Goal: Task Accomplishment & Management: Manage account settings

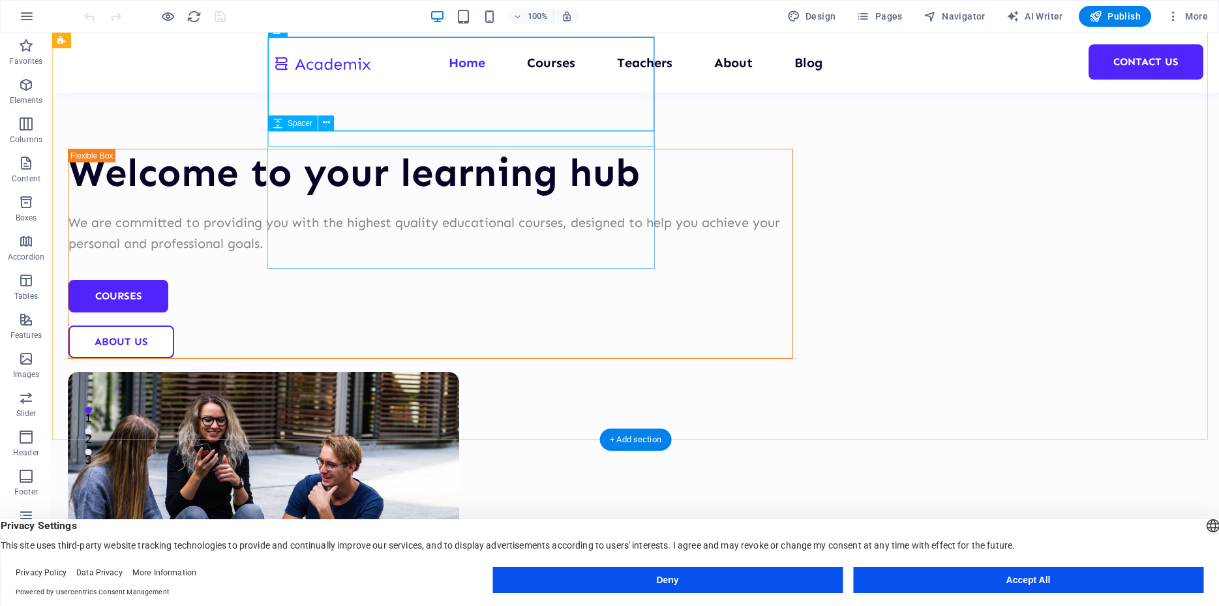
scroll to position [133, 0]
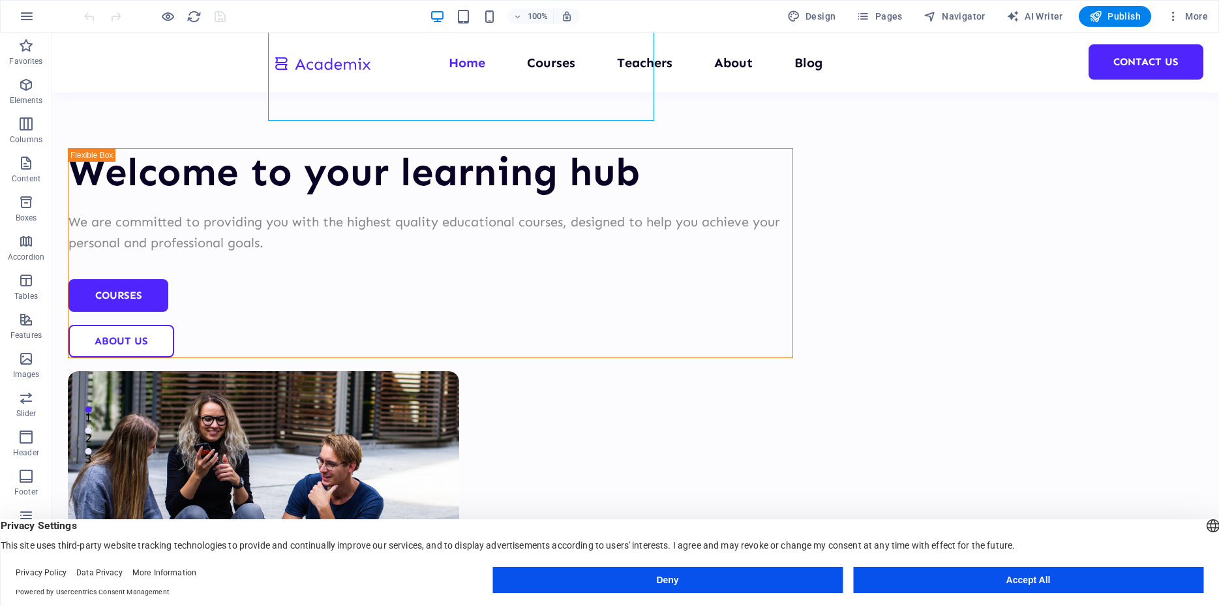
click at [979, 580] on button "Accept All" at bounding box center [1028, 580] width 350 height 26
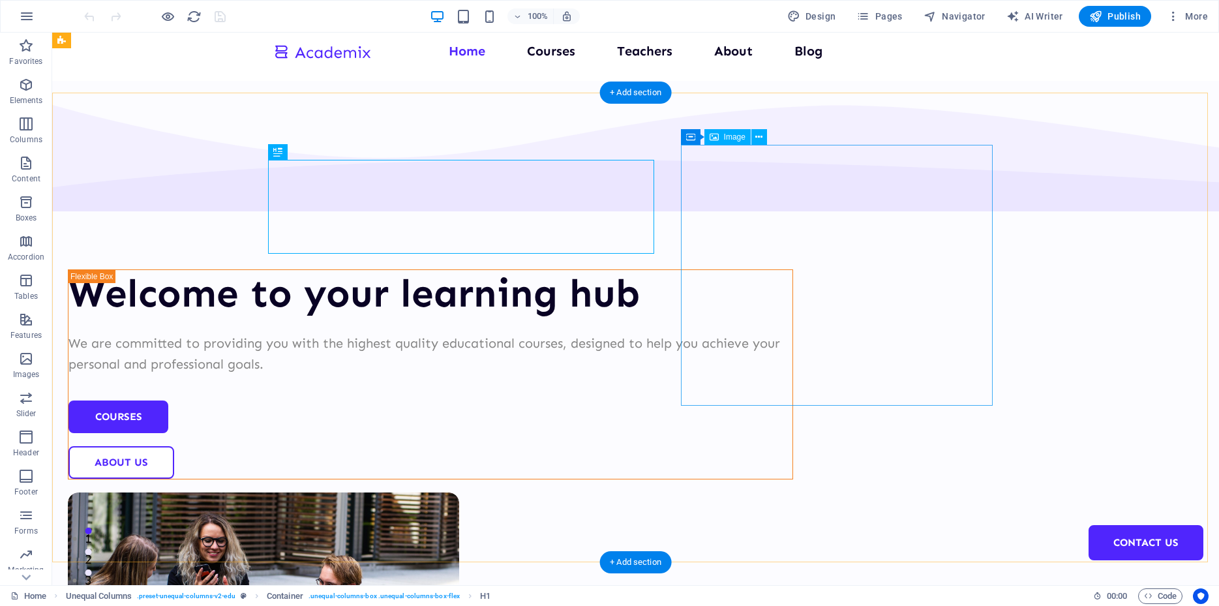
scroll to position [0, 0]
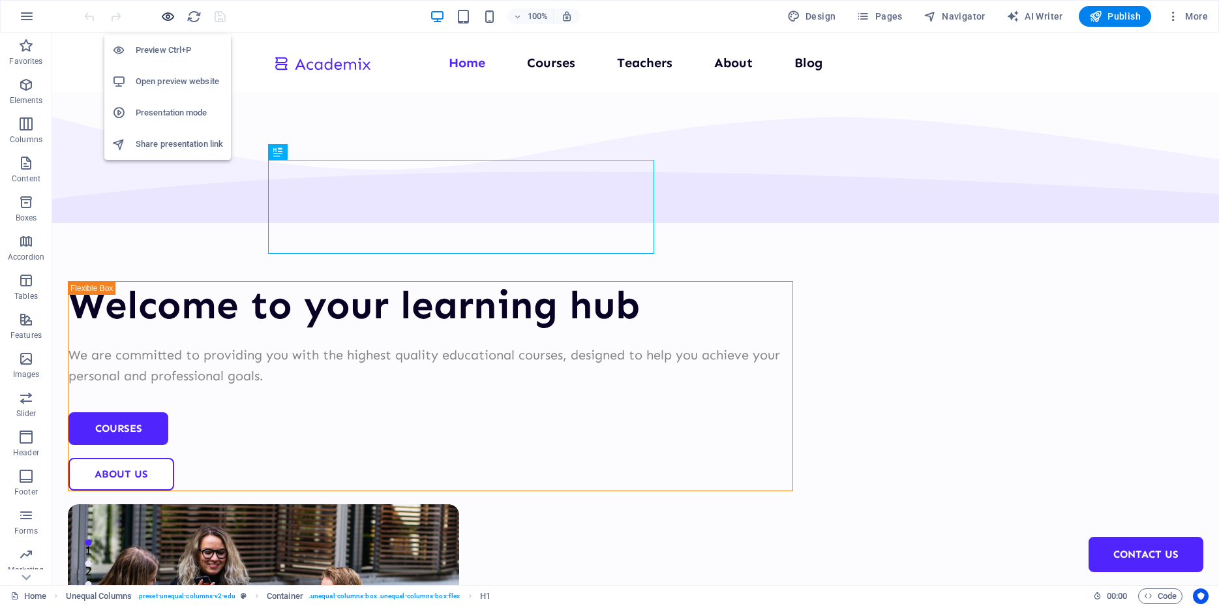
click at [164, 15] on icon "button" at bounding box center [167, 16] width 15 height 15
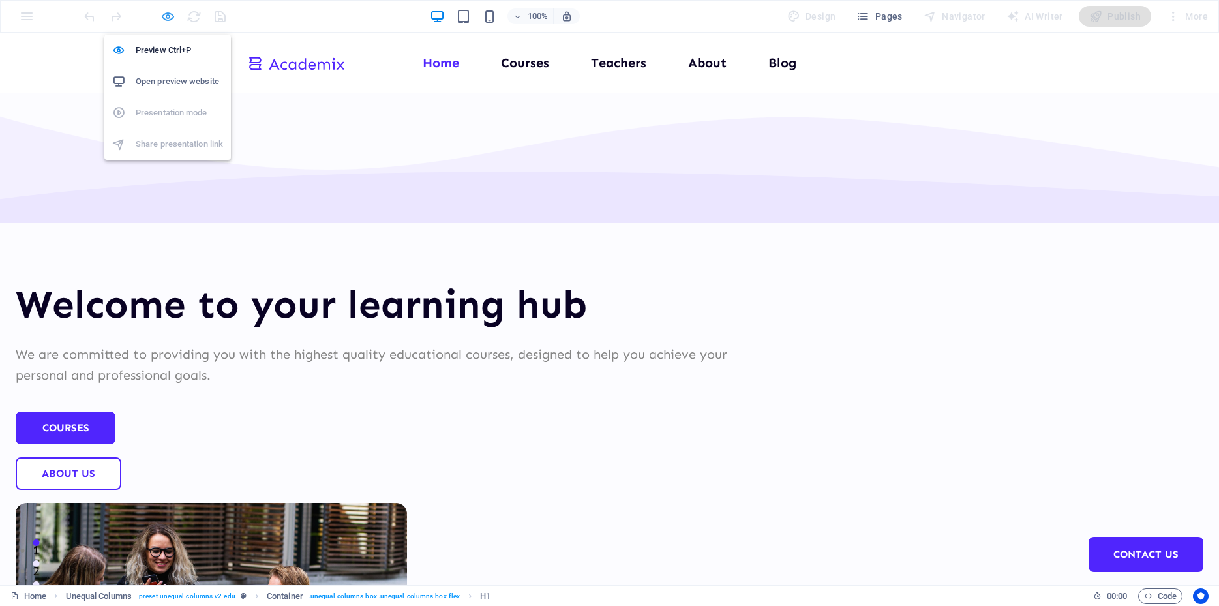
click at [164, 15] on icon "button" at bounding box center [167, 16] width 15 height 15
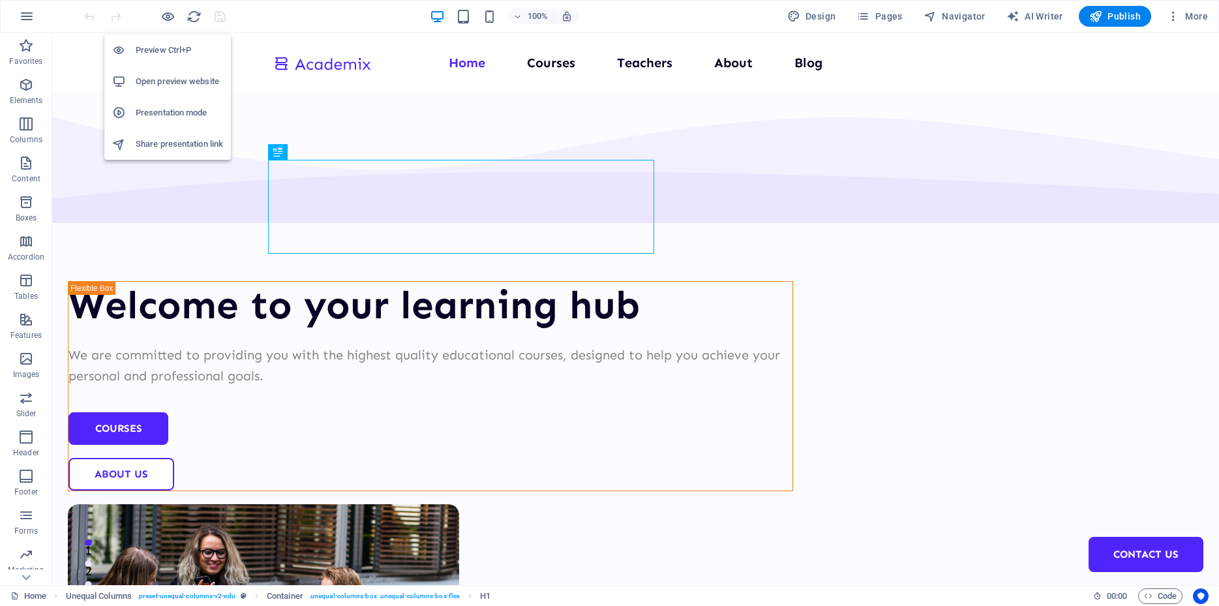
click at [160, 46] on h6 "Preview Ctrl+P" at bounding box center [179, 50] width 87 height 16
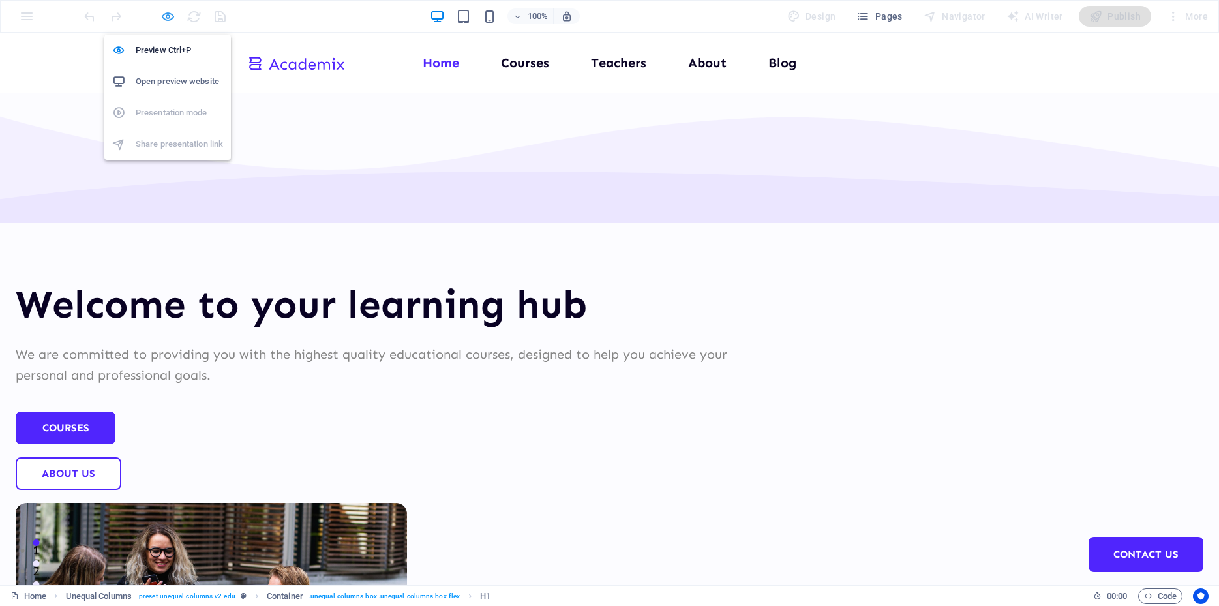
click at [168, 16] on icon "button" at bounding box center [167, 16] width 15 height 15
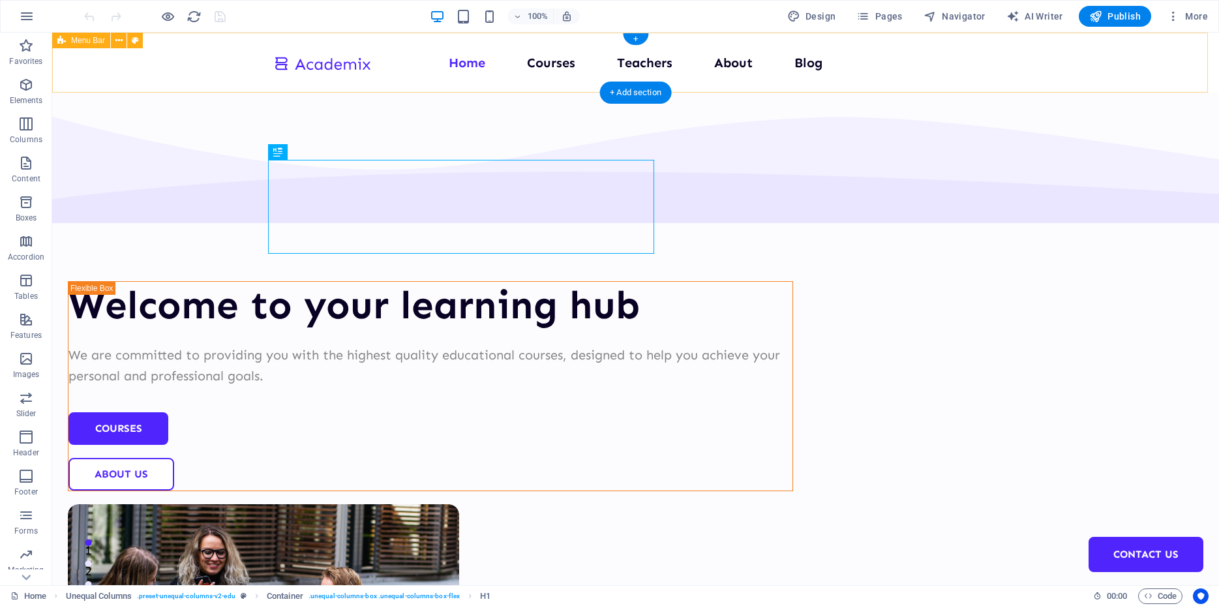
click at [248, 53] on div "Home Courses Teachers About Blog Contact Us" at bounding box center [635, 63] width 1167 height 60
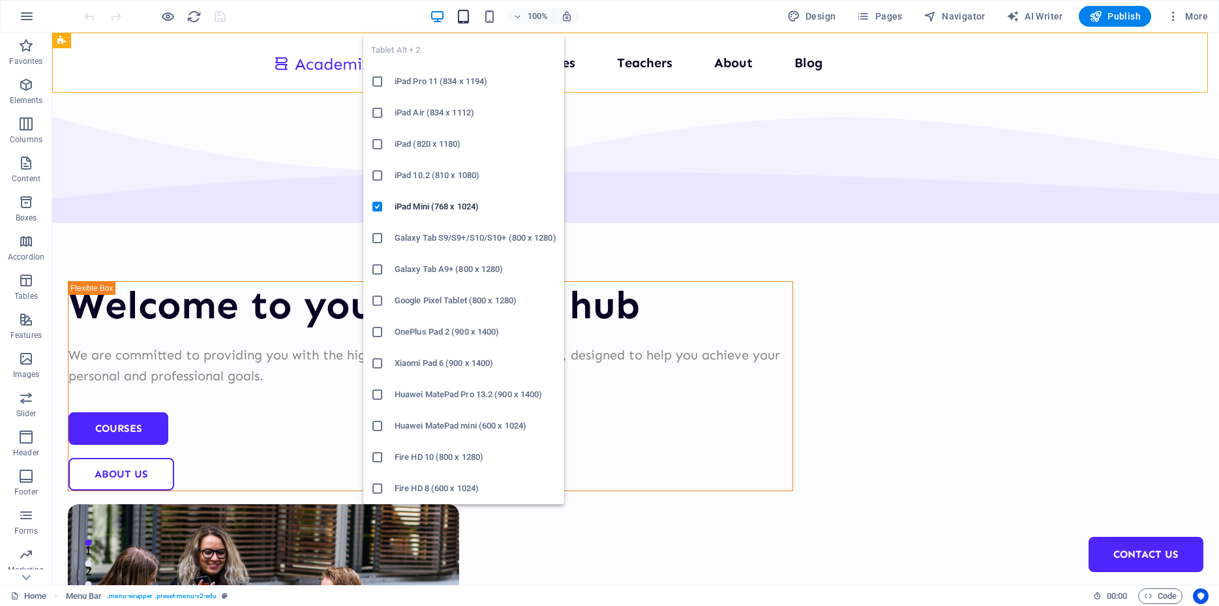
click at [460, 15] on icon "button" at bounding box center [463, 16] width 15 height 15
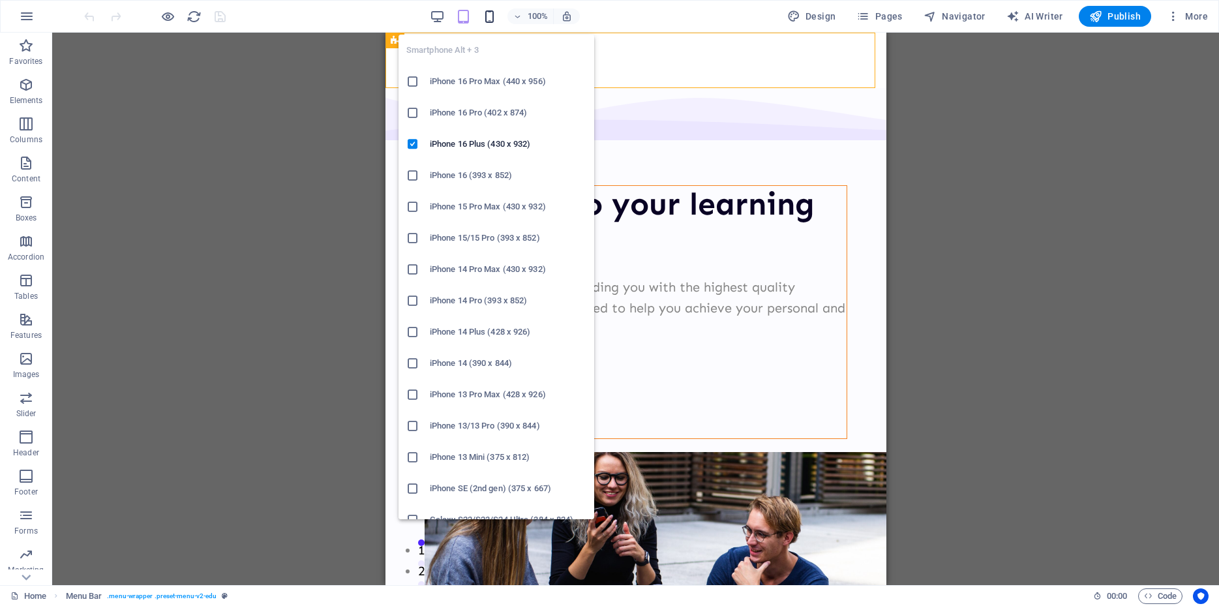
click at [485, 15] on icon "button" at bounding box center [489, 16] width 15 height 15
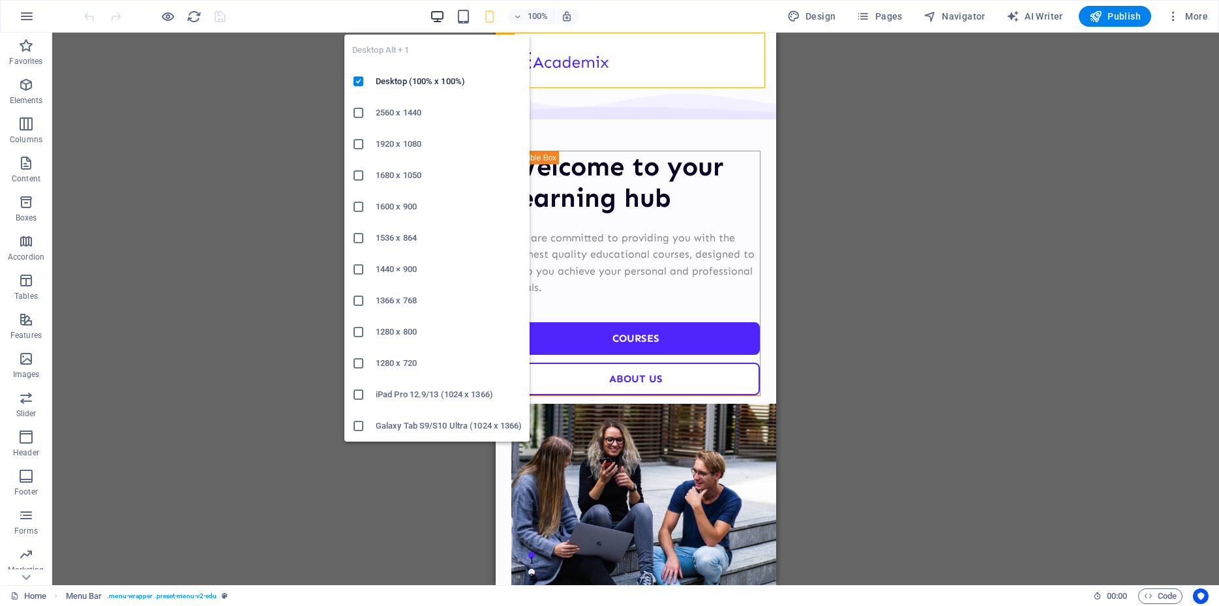
click at [435, 11] on icon "button" at bounding box center [437, 16] width 15 height 15
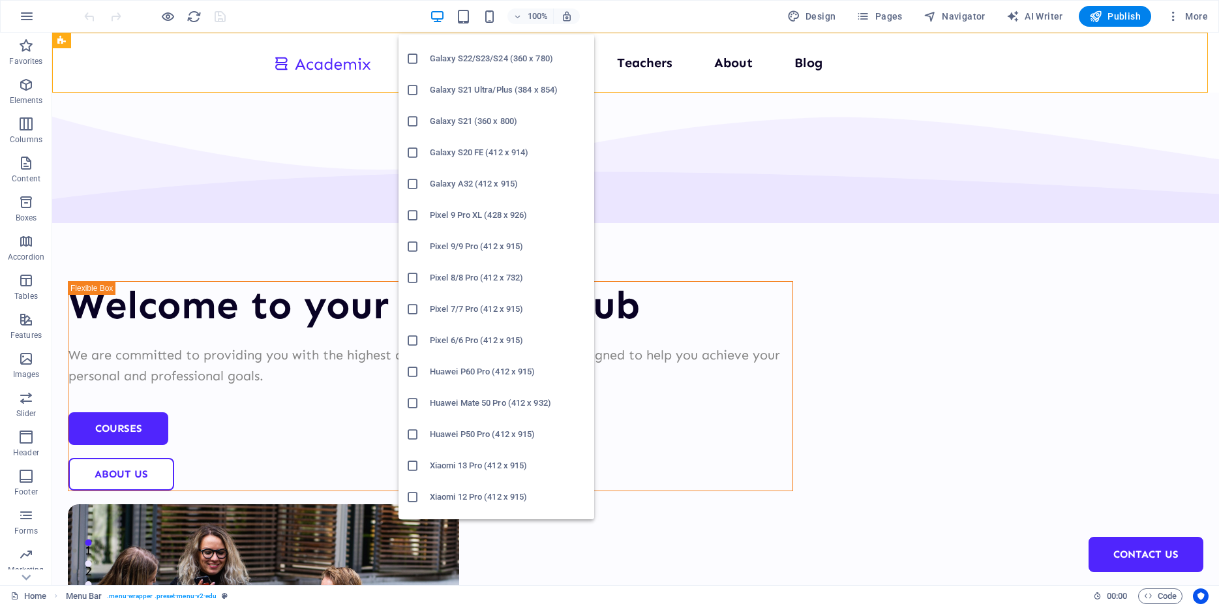
scroll to position [548, 0]
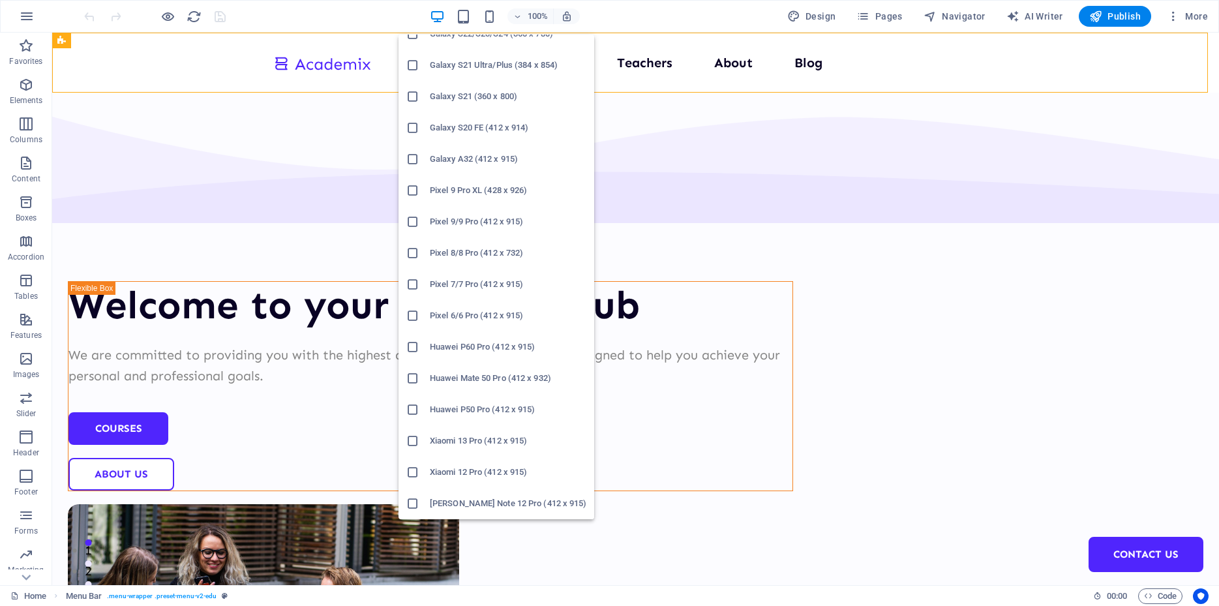
click at [486, 475] on h6 "Xiaomi 12 Pro (412 x 915)" at bounding box center [508, 472] width 157 height 16
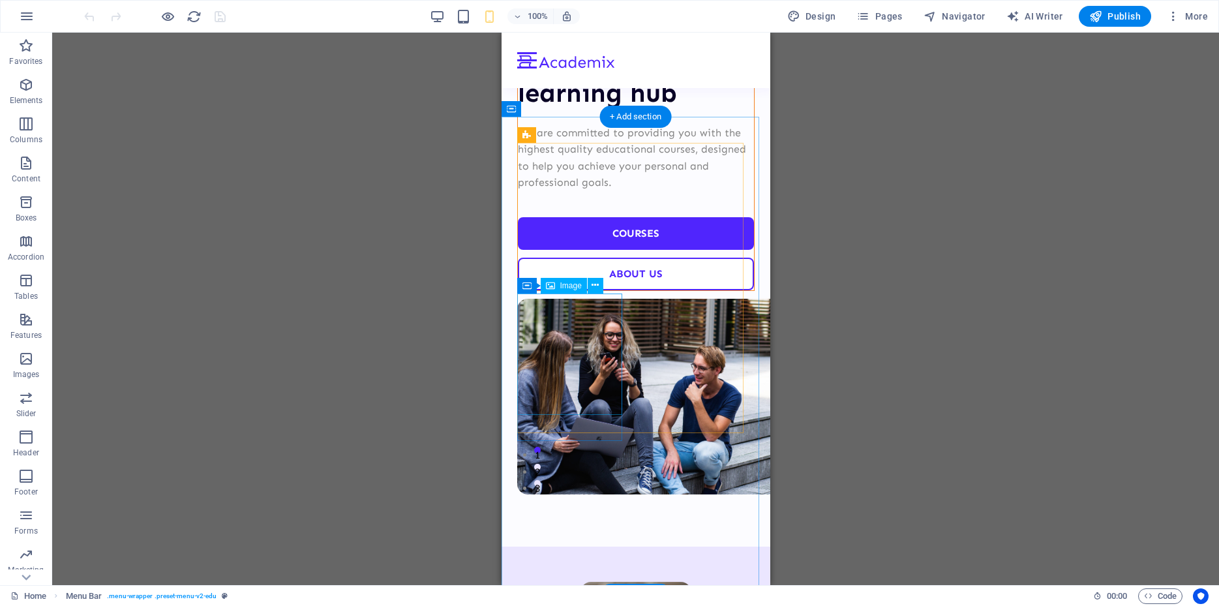
scroll to position [67, 0]
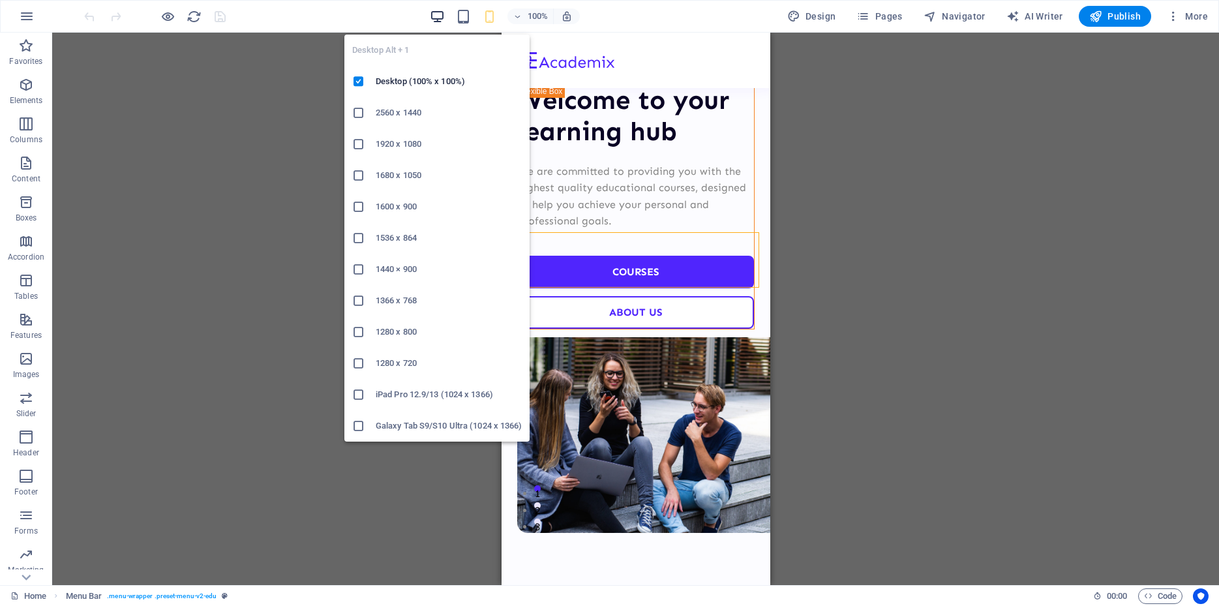
click at [438, 18] on icon "button" at bounding box center [437, 16] width 15 height 15
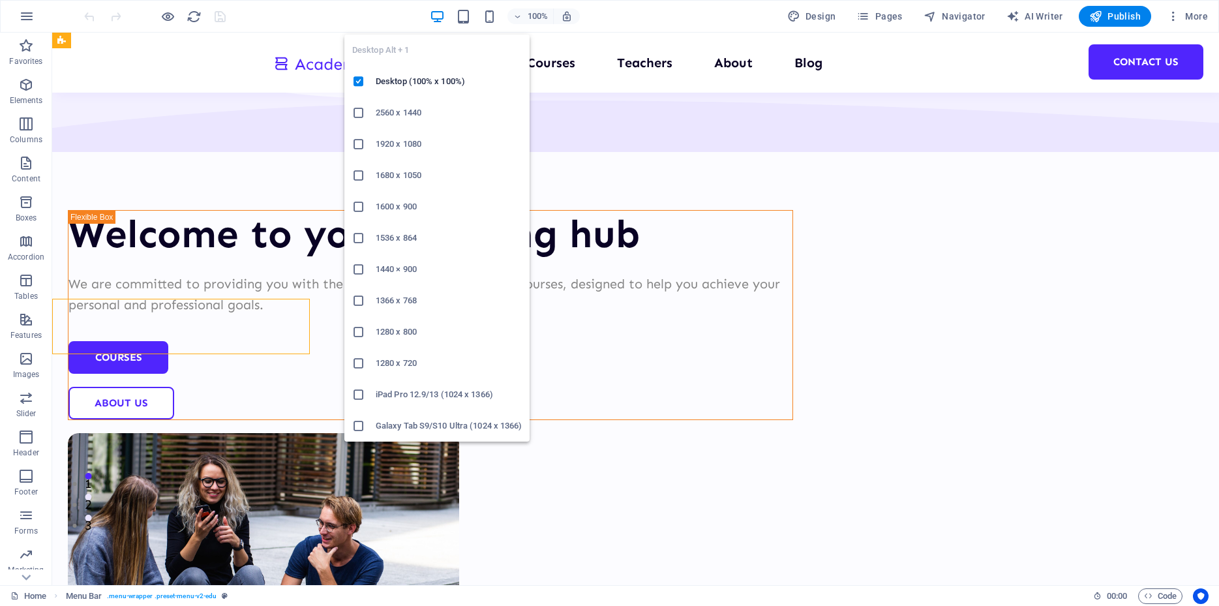
scroll to position [0, 0]
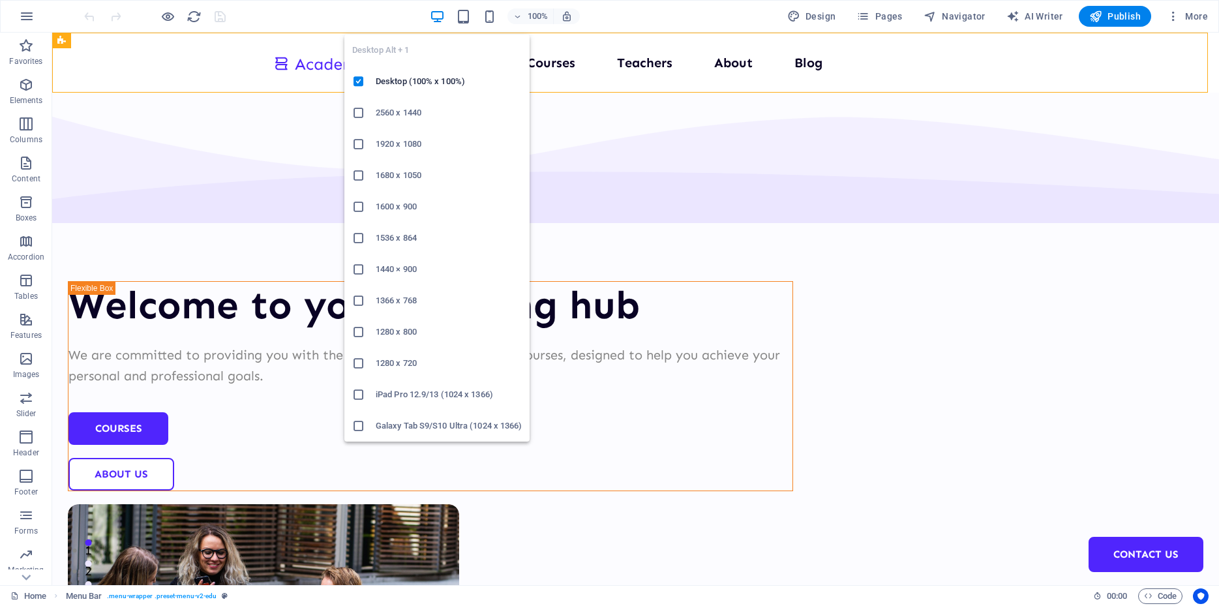
click at [406, 112] on h6 "2560 x 1440" at bounding box center [449, 113] width 146 height 16
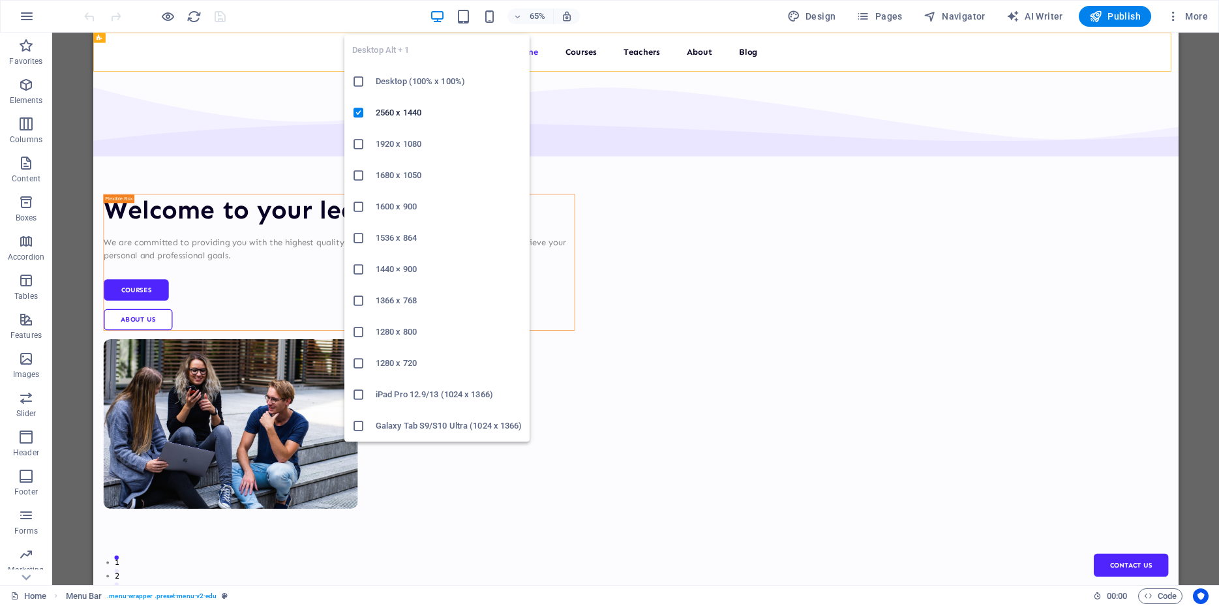
click at [395, 307] on h6 "1366 x 768" at bounding box center [449, 301] width 146 height 16
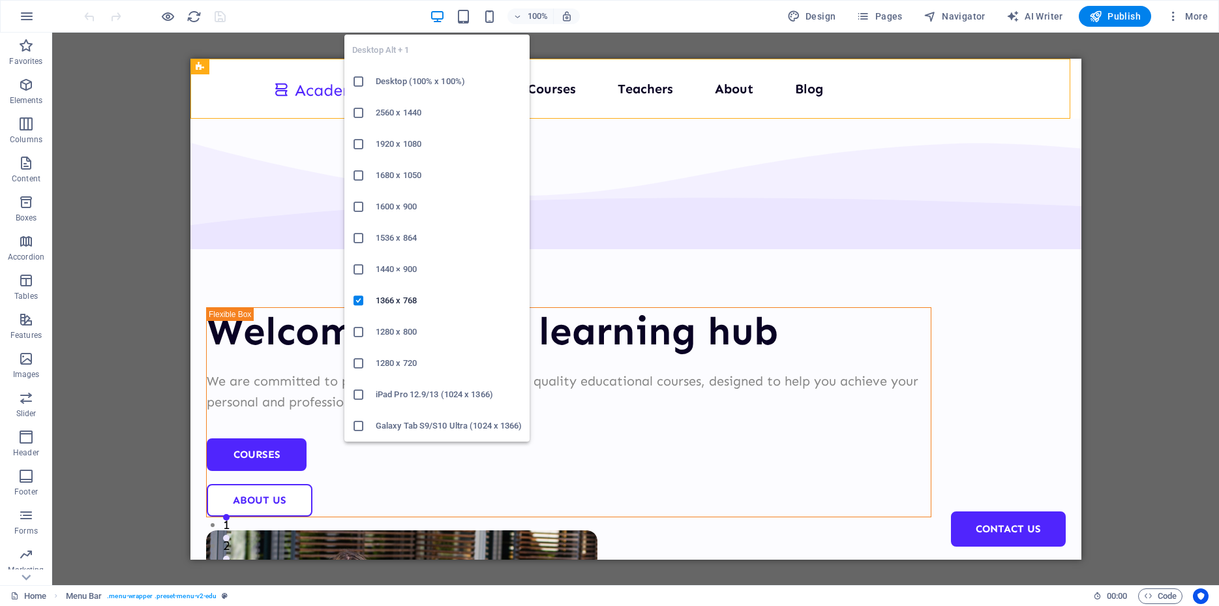
click at [410, 90] on li "Desktop (100% x 100%)" at bounding box center [436, 81] width 185 height 31
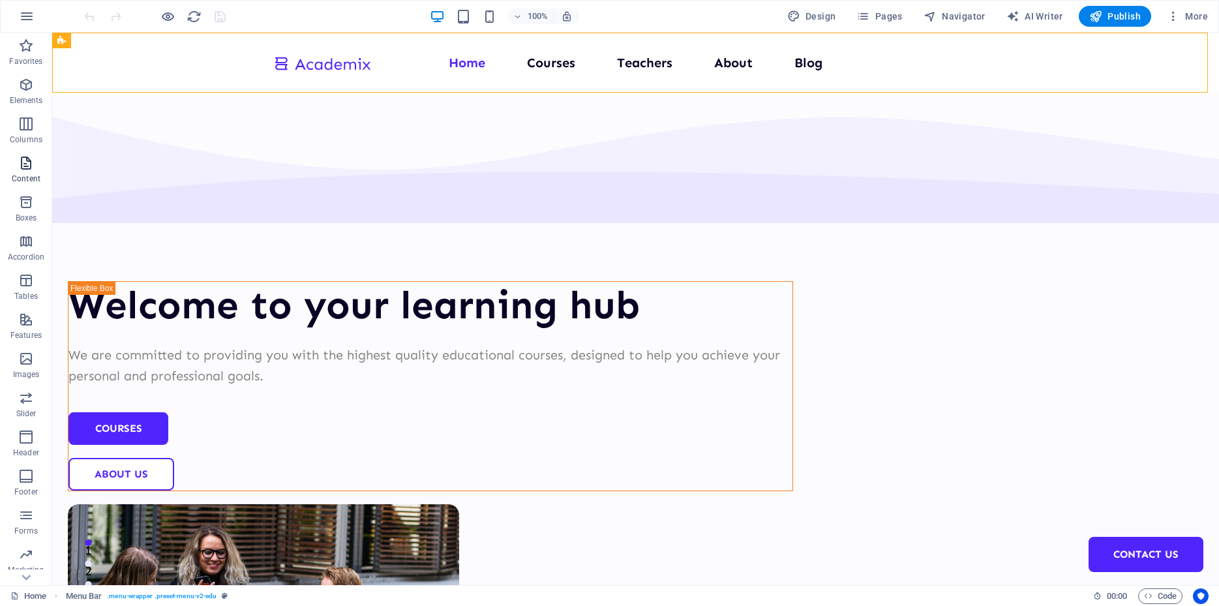
click at [16, 165] on span "Content" at bounding box center [26, 170] width 52 height 31
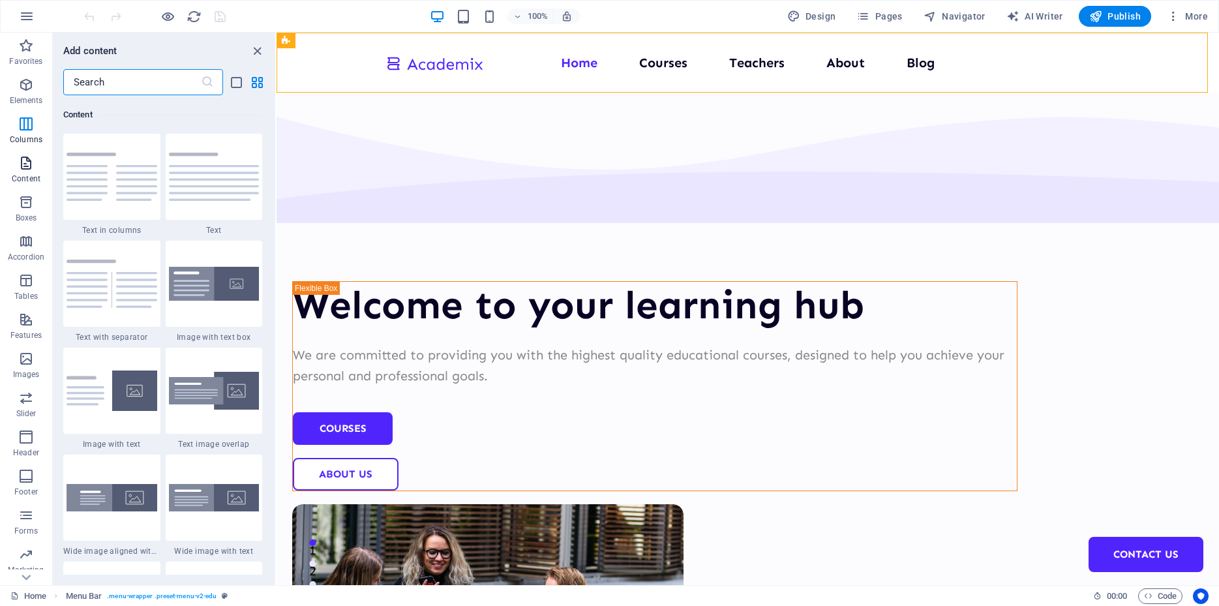
scroll to position [2282, 0]
click at [14, 198] on span "Boxes" at bounding box center [26, 209] width 52 height 31
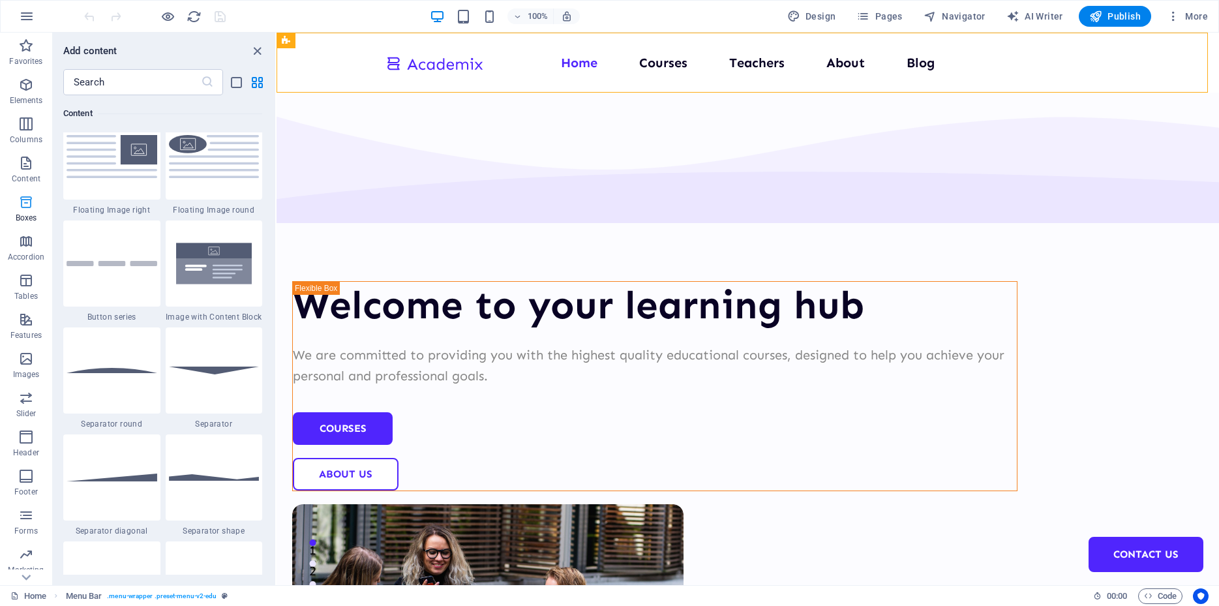
scroll to position [3597, 0]
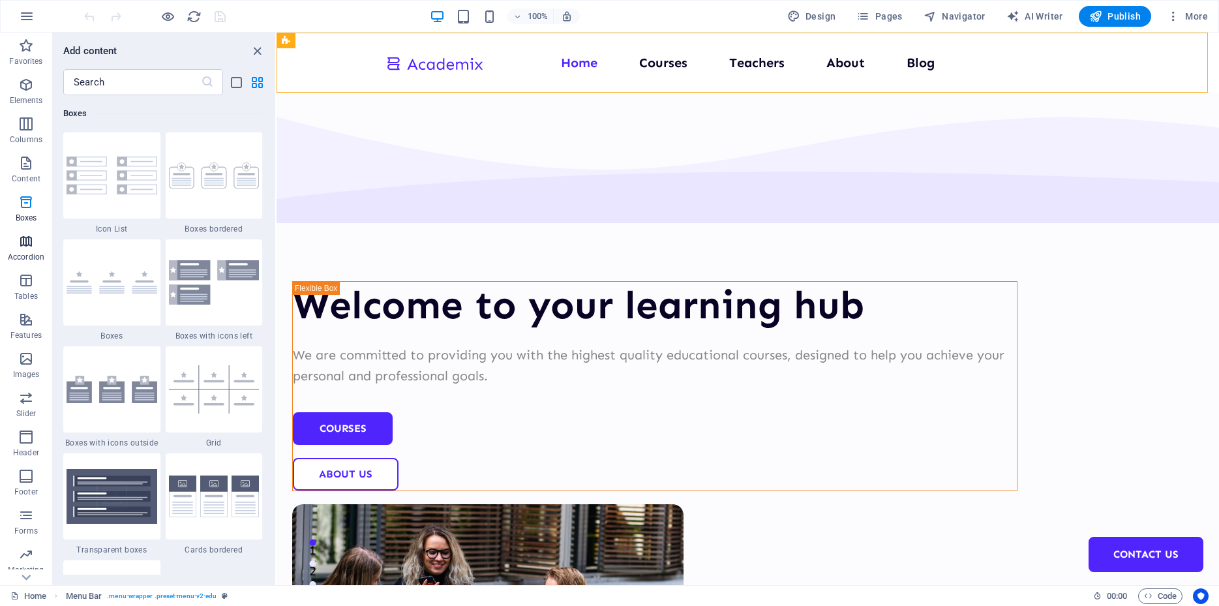
click at [22, 244] on icon "button" at bounding box center [26, 241] width 16 height 16
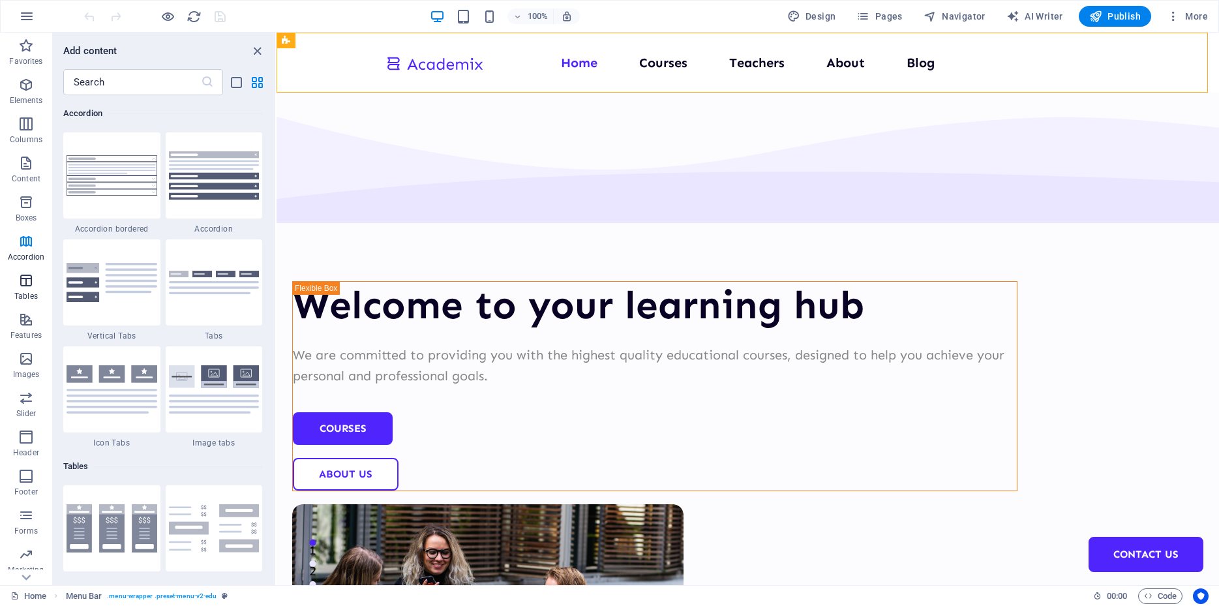
click at [21, 285] on icon "button" at bounding box center [26, 281] width 16 height 16
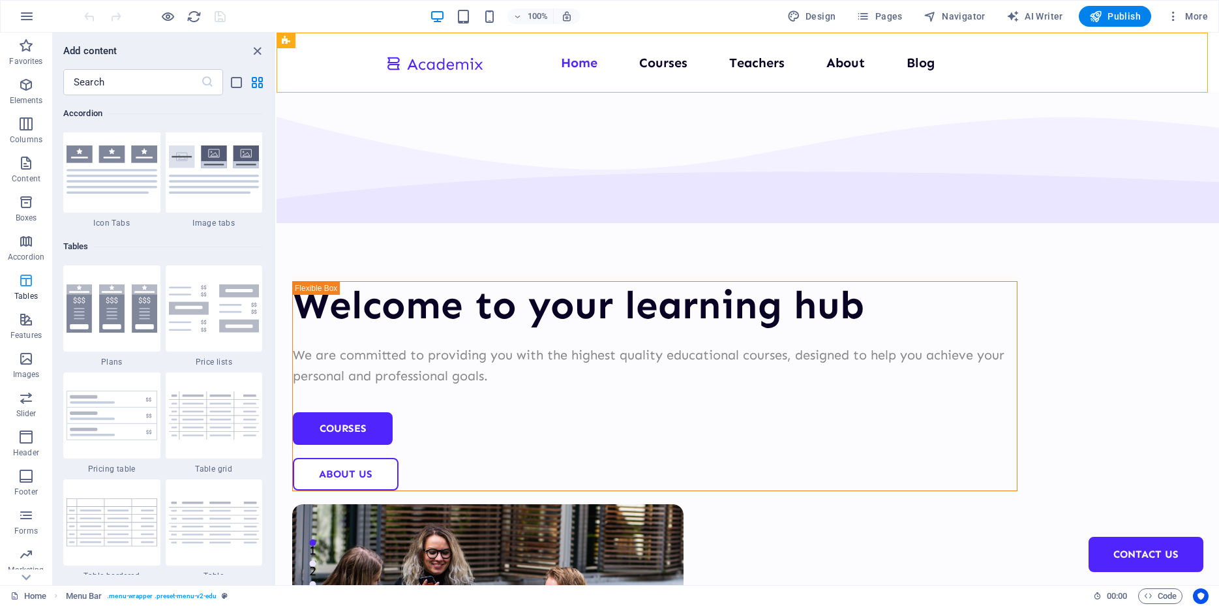
scroll to position [4517, 0]
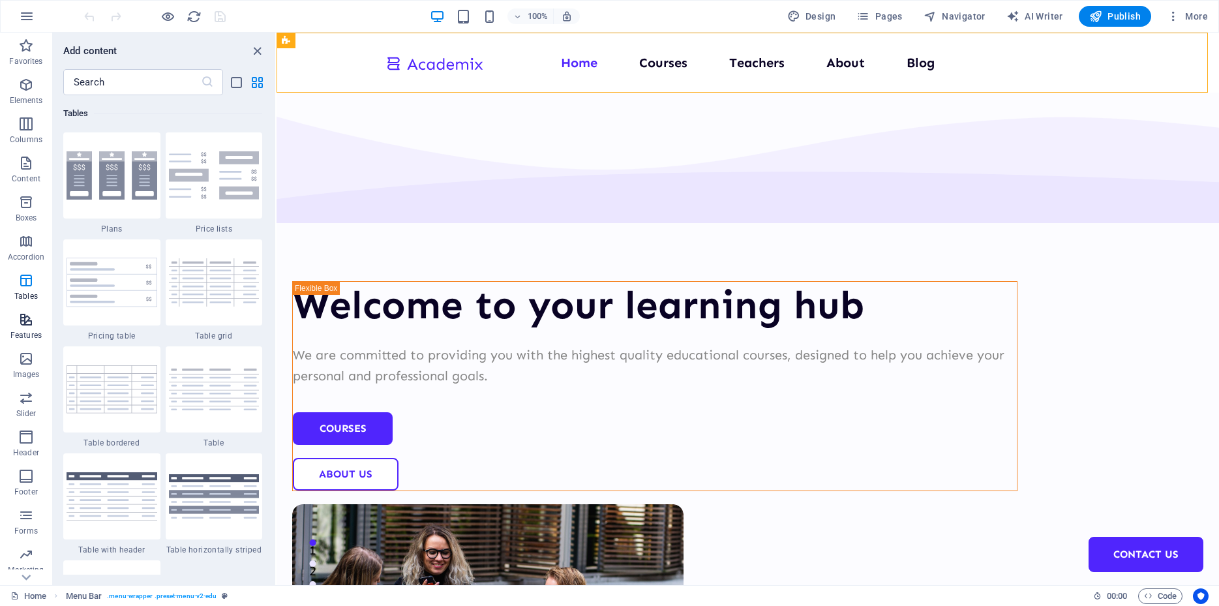
click at [22, 319] on icon "button" at bounding box center [26, 320] width 16 height 16
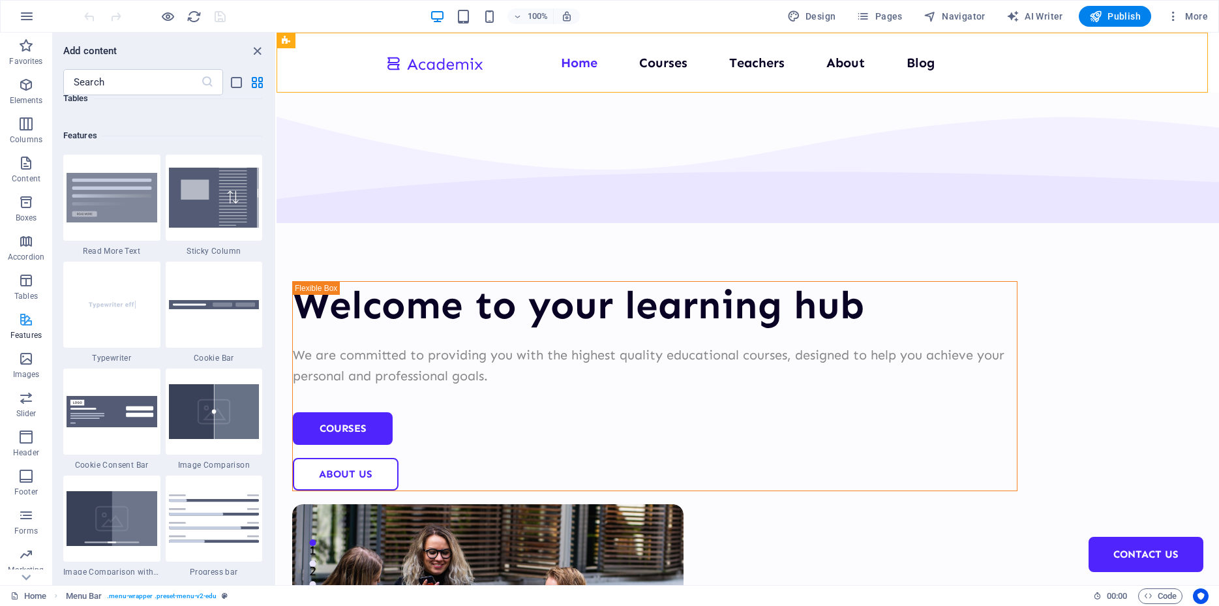
scroll to position [5083, 0]
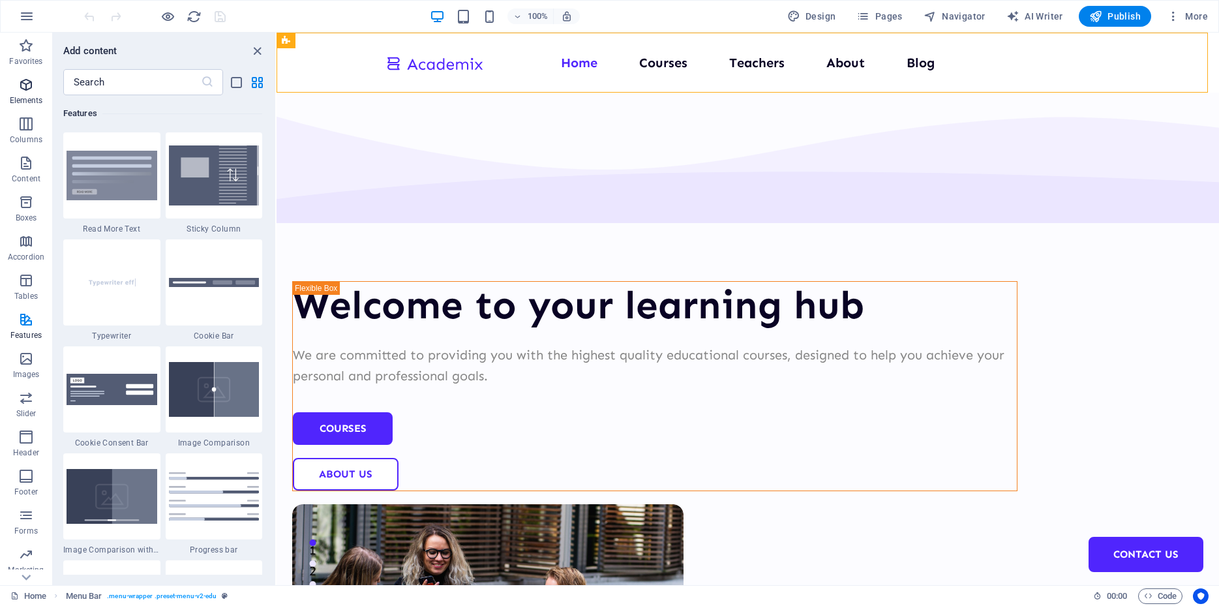
click at [22, 80] on icon "button" at bounding box center [26, 85] width 16 height 16
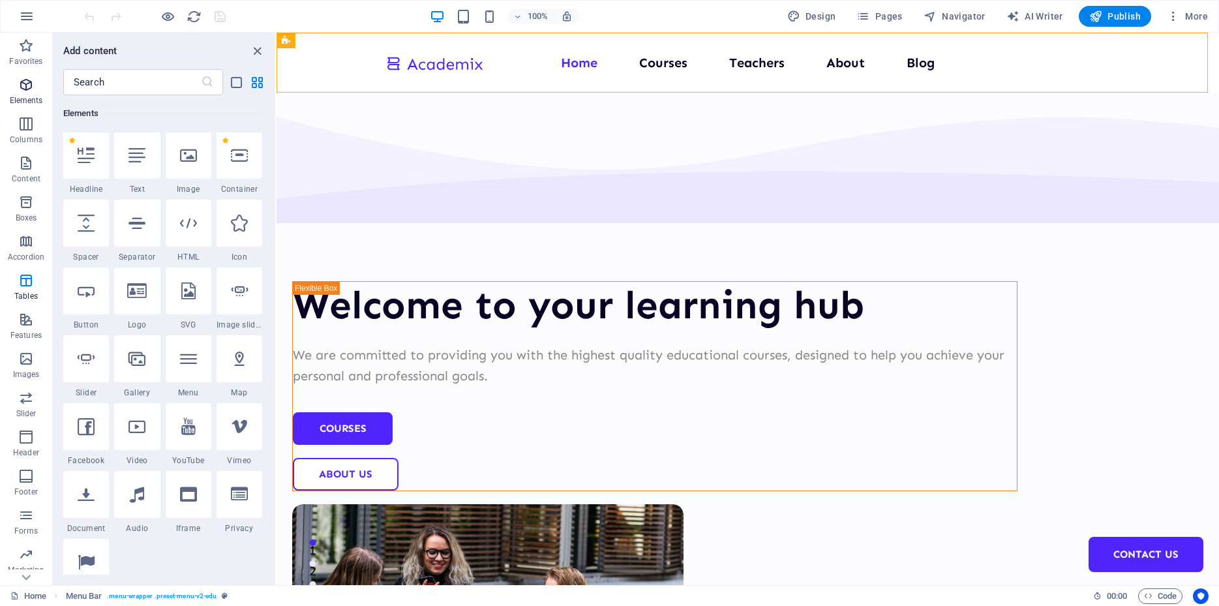
scroll to position [139, 0]
click at [30, 16] on icon "button" at bounding box center [27, 16] width 16 height 16
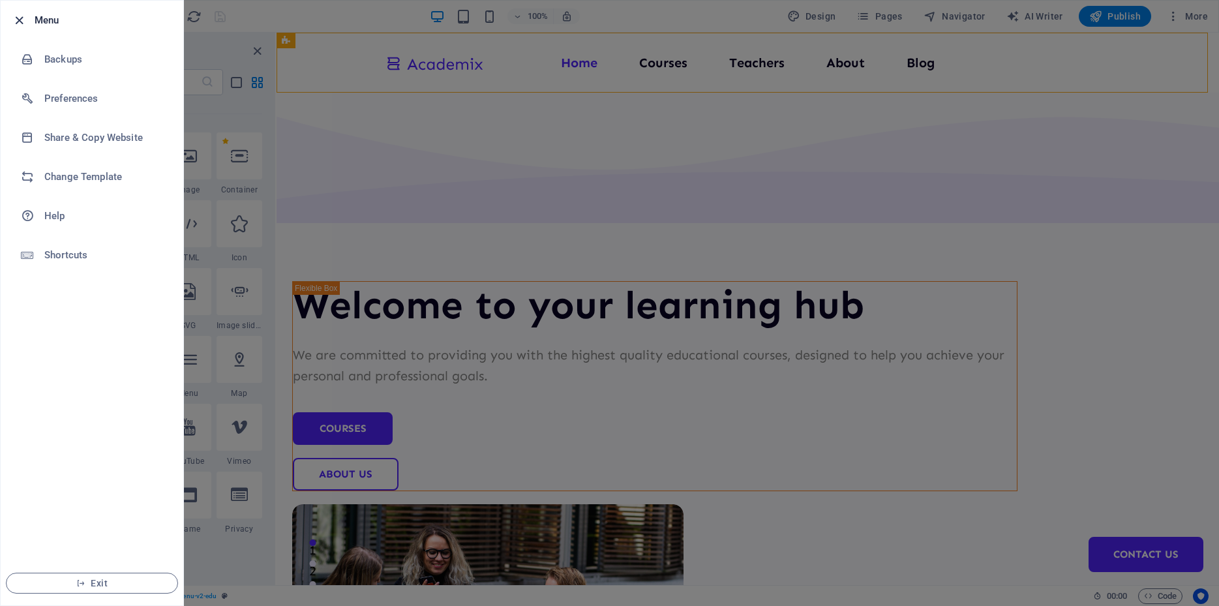
click at [22, 18] on icon "button" at bounding box center [19, 20] width 15 height 15
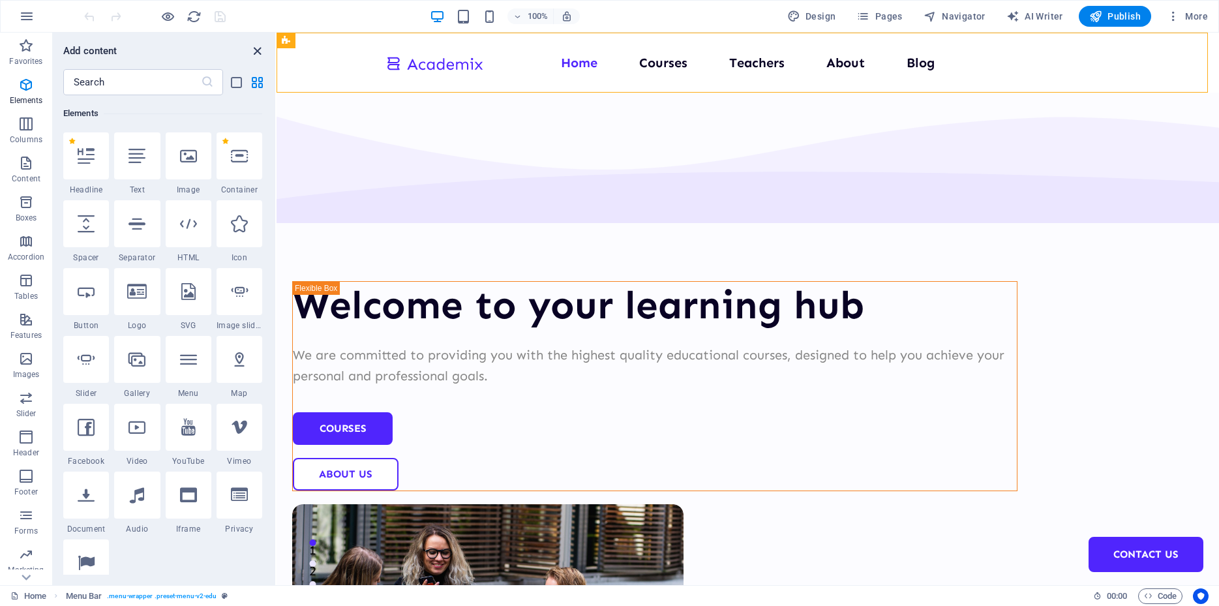
click at [256, 46] on icon "close panel" at bounding box center [257, 51] width 15 height 15
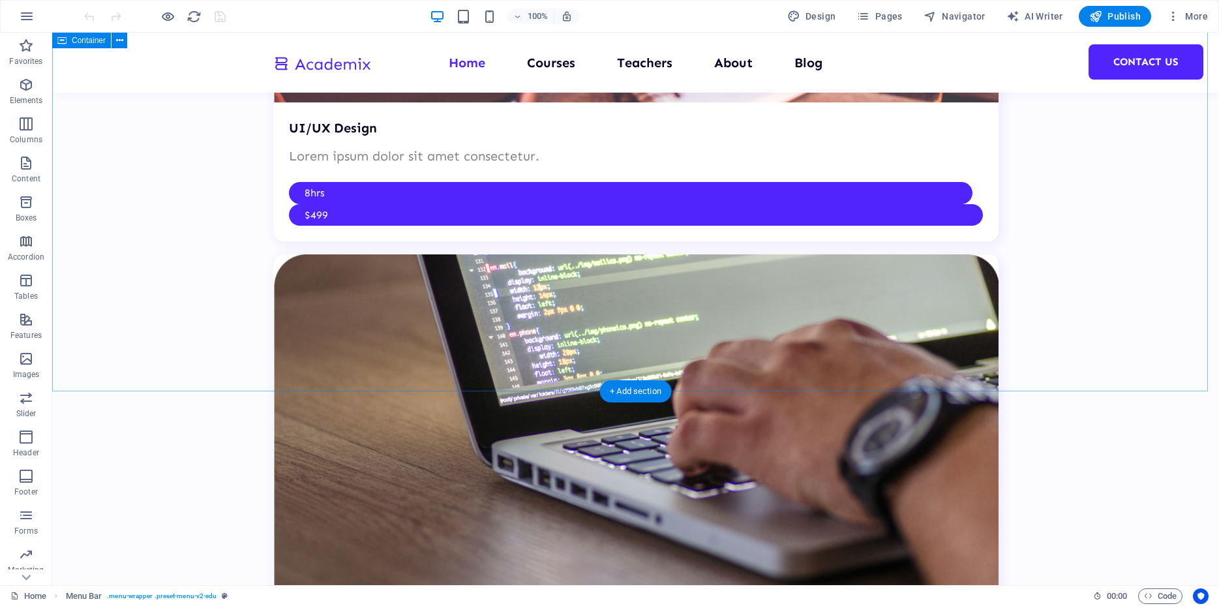
scroll to position [3525, 0]
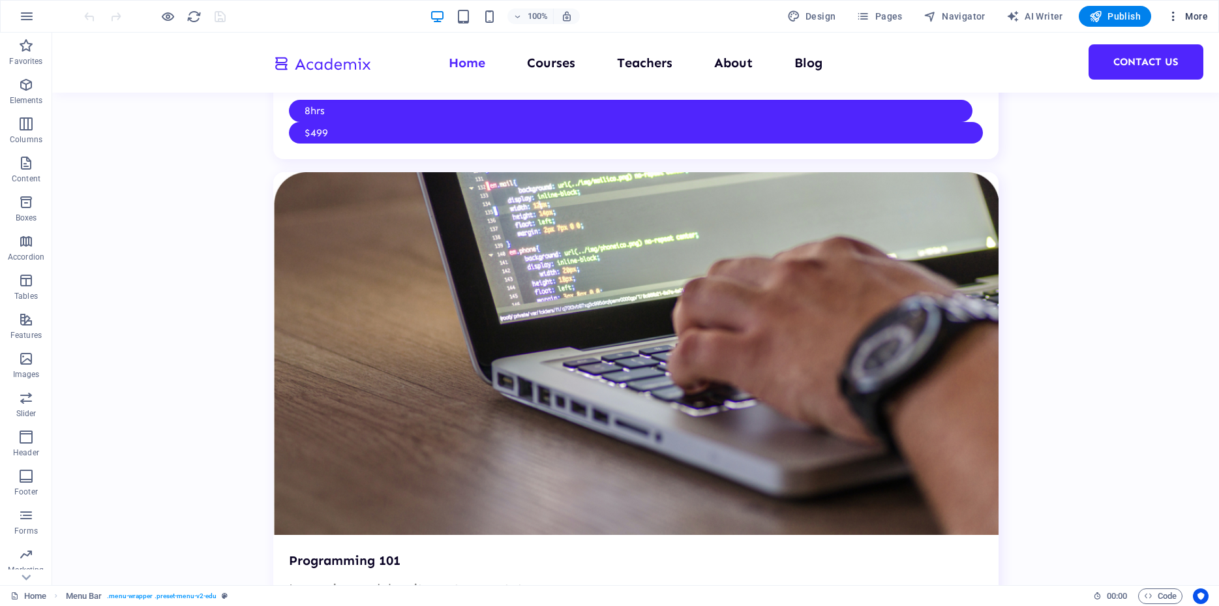
click at [1182, 22] on span "More" at bounding box center [1187, 16] width 41 height 13
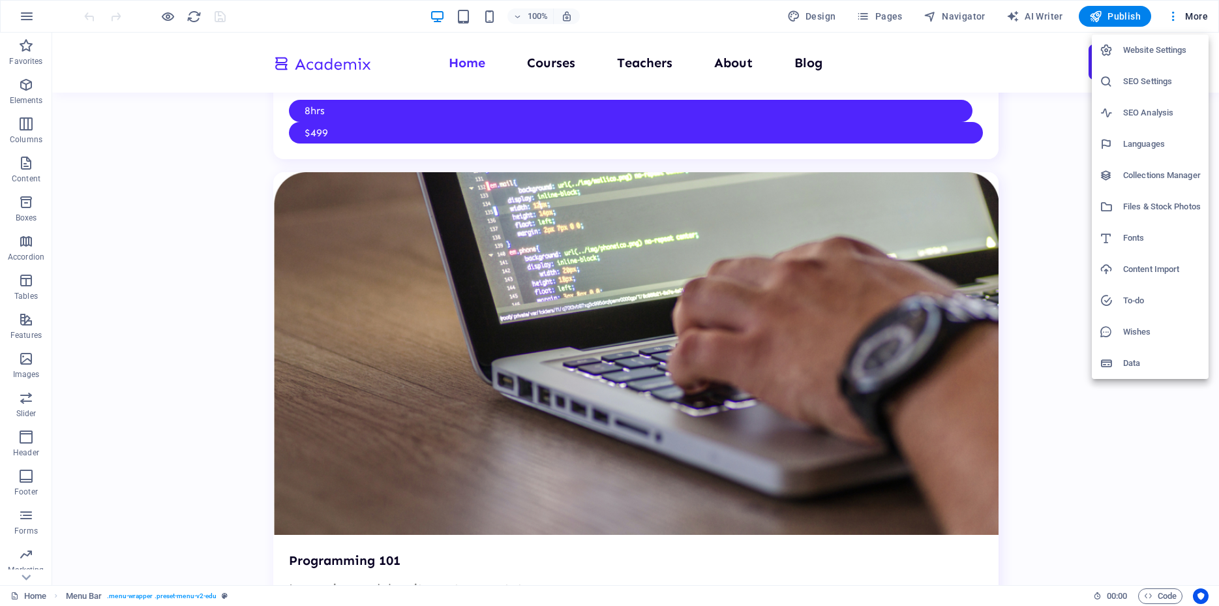
click at [1169, 49] on h6 "Website Settings" at bounding box center [1162, 50] width 78 height 16
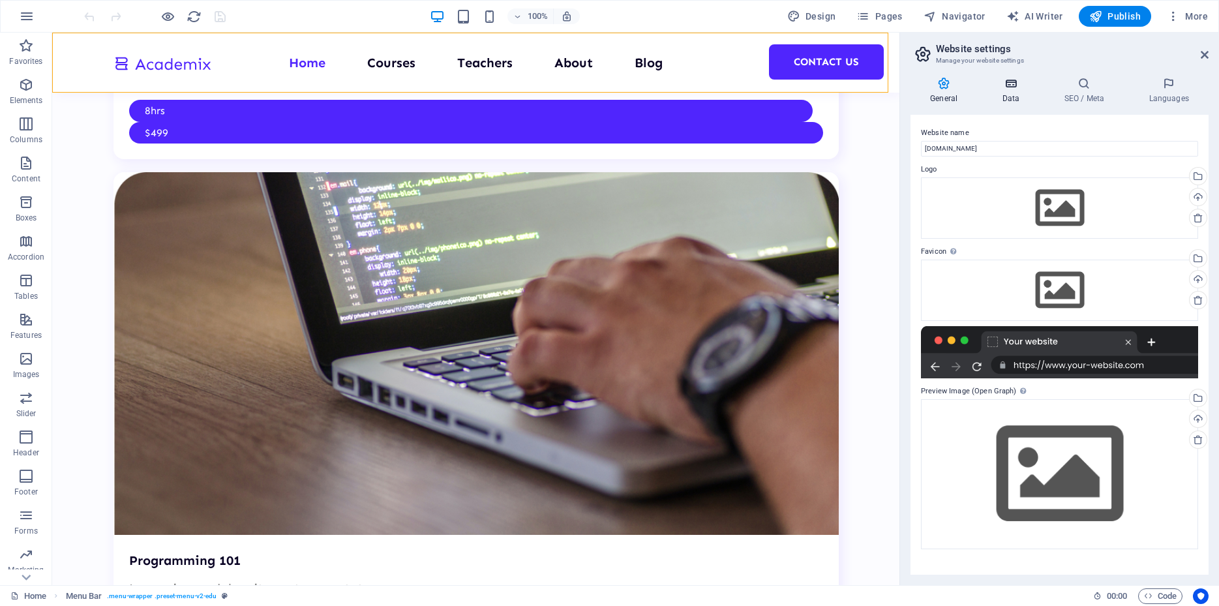
click at [1007, 87] on icon at bounding box center [1010, 83] width 57 height 13
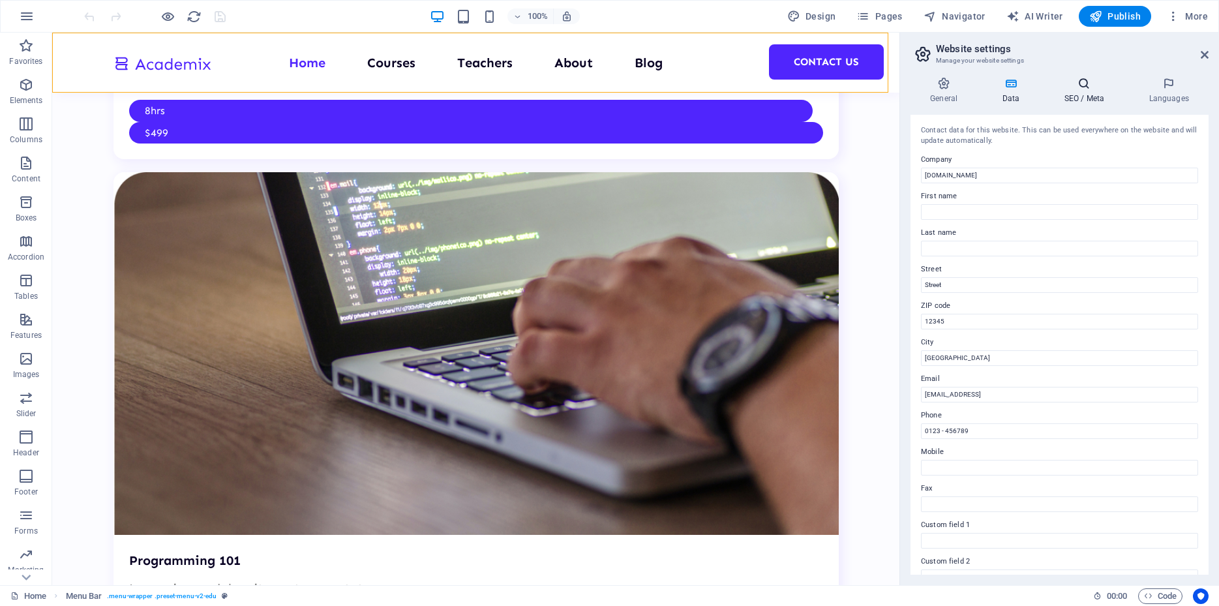
click at [1064, 93] on h4 "SEO / Meta" at bounding box center [1086, 90] width 85 height 27
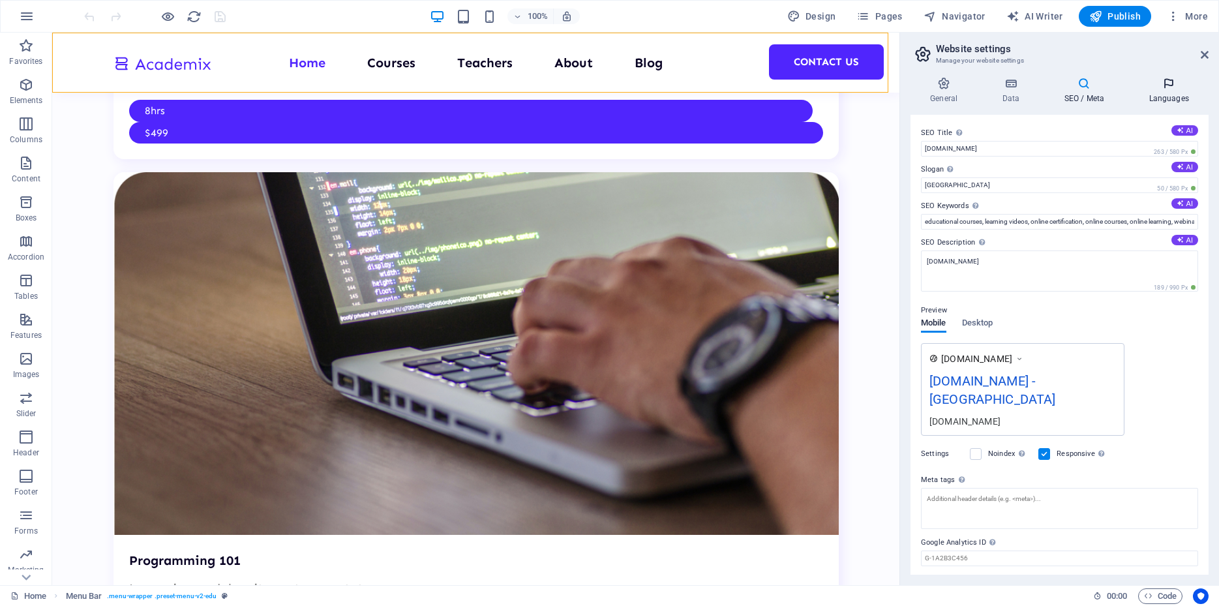
click at [1170, 88] on icon at bounding box center [1169, 83] width 80 height 13
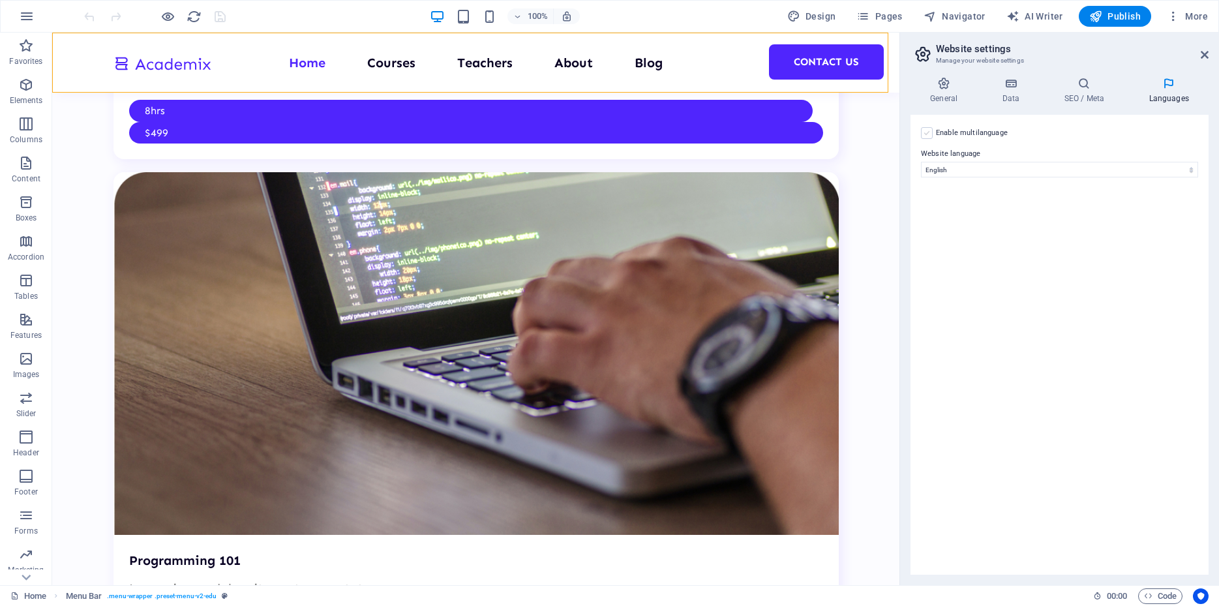
click at [932, 135] on label at bounding box center [927, 133] width 12 height 12
click at [0, 0] on input "Enable multilanguage To disable multilanguage delete all languages until only o…" at bounding box center [0, 0] width 0 height 0
click at [951, 225] on select "Abkhazian Afar Afrikaans Akan Albanian Amharic Arabic Aragonese Armenian Assame…" at bounding box center [1059, 233] width 217 height 16
click at [1035, 230] on select "Abkhazian Afar Afrikaans Akan Albanian Amharic Arabic Aragonese Armenian Assame…" at bounding box center [1059, 233] width 217 height 16
click at [951, 225] on select "Abkhazian Afar Afrikaans Akan Albanian Amharic Arabic Aragonese Armenian Assame…" at bounding box center [1059, 233] width 217 height 16
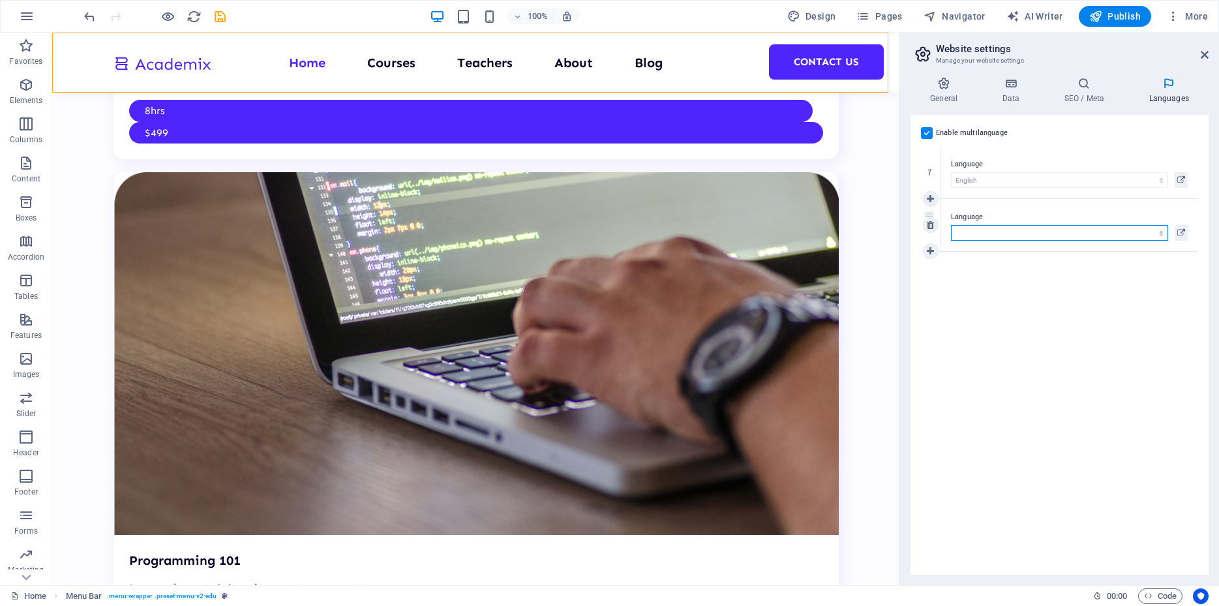
click at [1023, 226] on select "Abkhazian Afar Afrikaans Akan Albanian Amharic Arabic Aragonese Armenian Assame…" at bounding box center [1059, 233] width 217 height 16
click at [1019, 242] on div "Language Abkhazian Afar Afrikaans Akan Albanian Amharic Arabic Aragonese Armeni…" at bounding box center [1069, 225] width 258 height 52
click at [951, 225] on select "Abkhazian Afar Afrikaans Akan Albanian Amharic Arabic Aragonese Armenian Assame…" at bounding box center [1059, 233] width 217 height 16
select select "56"
click option "Greek" at bounding box center [0, 0] width 0 height 0
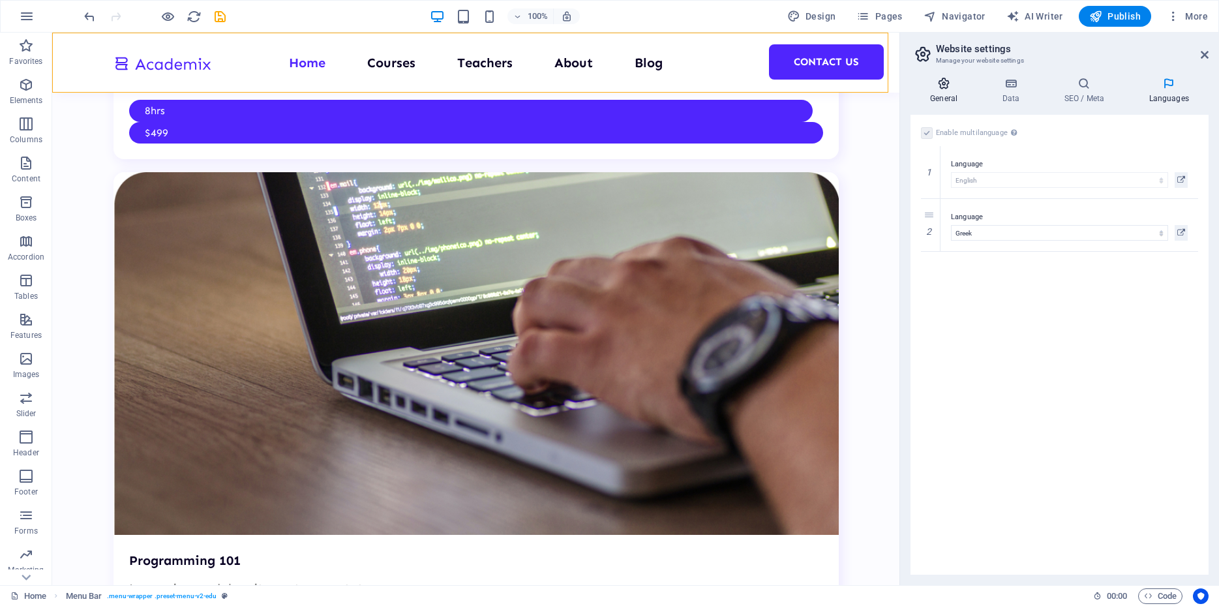
click at [938, 89] on icon at bounding box center [943, 83] width 67 height 13
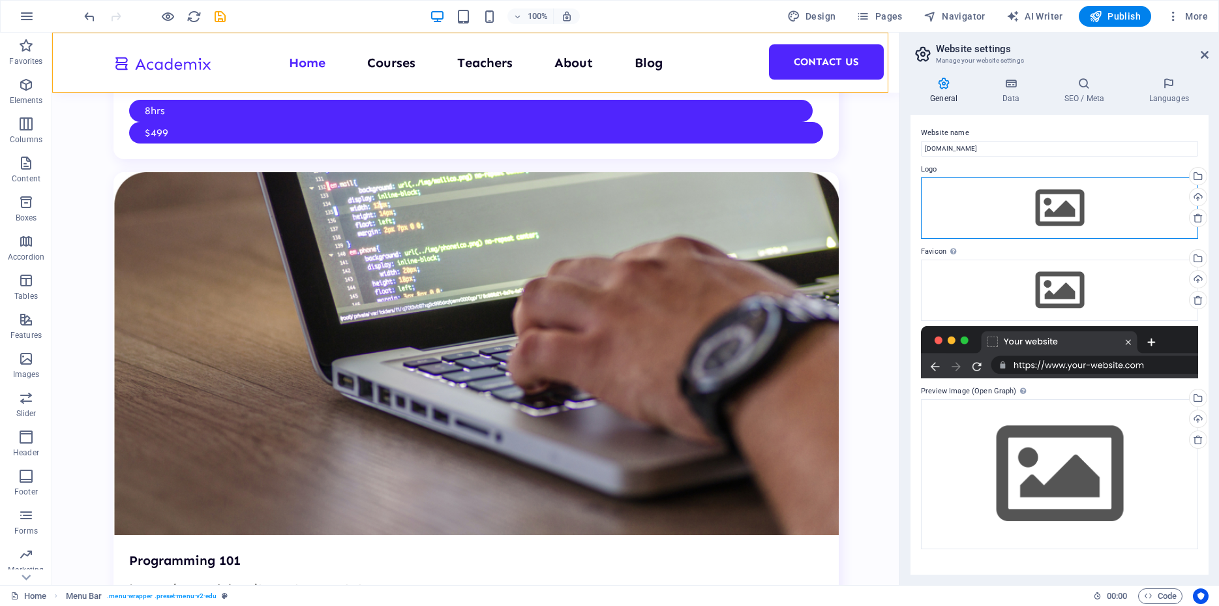
click at [1041, 202] on div "Drag files here, click to choose files or select files from Files or our free s…" at bounding box center [1059, 207] width 277 height 61
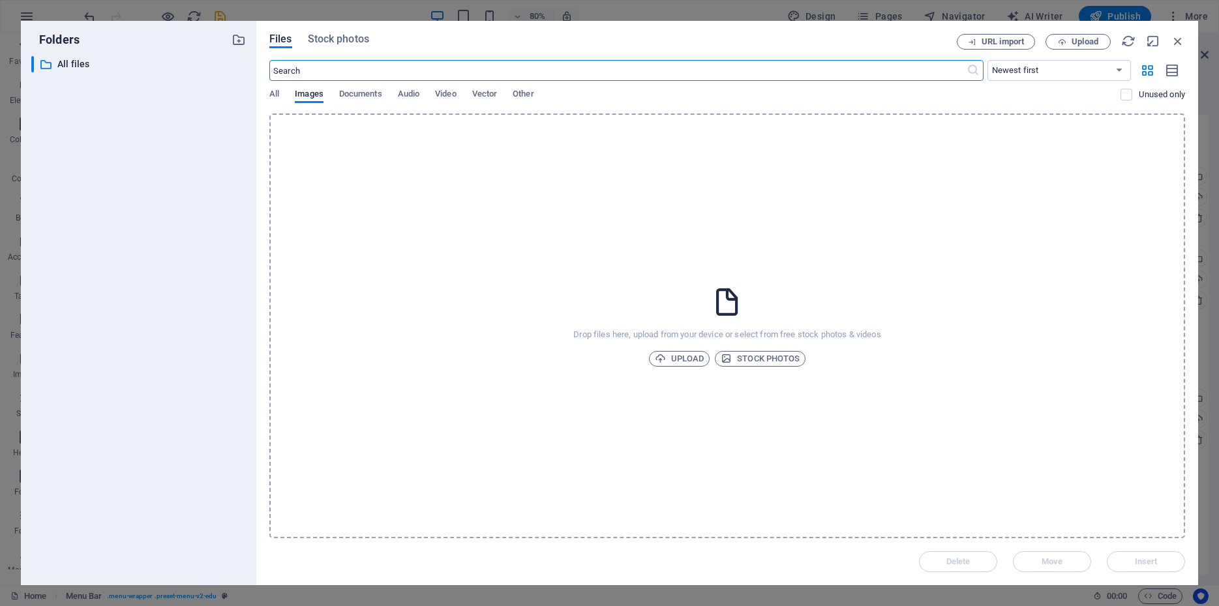
scroll to position [3523, 0]
click at [1177, 36] on icon "button" at bounding box center [1178, 41] width 14 height 14
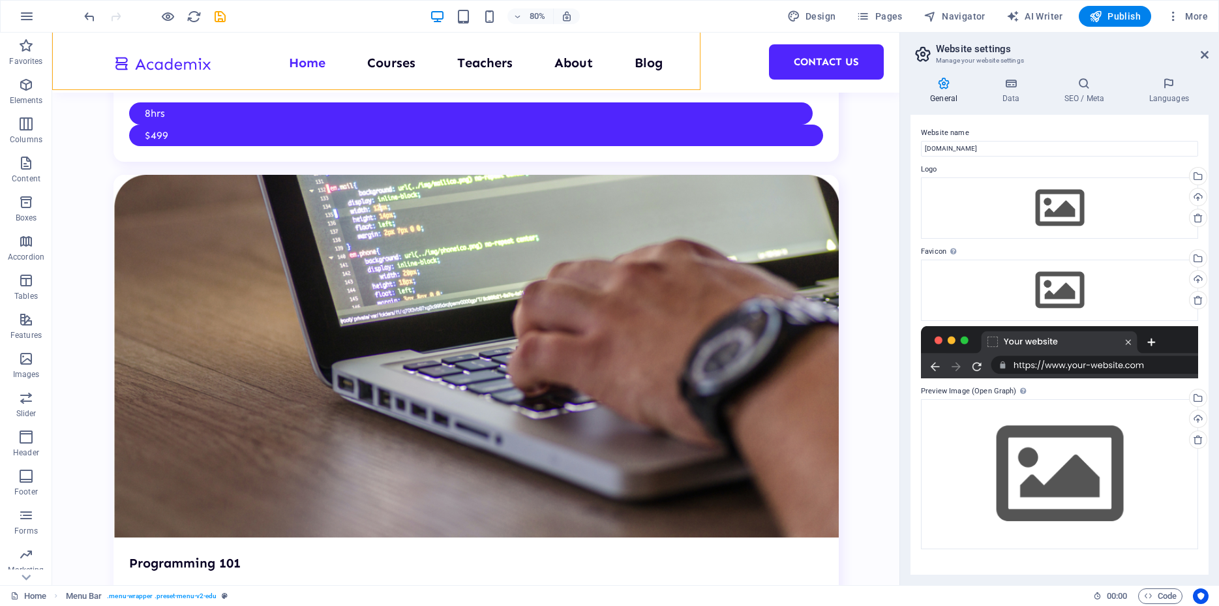
scroll to position [3525, 0]
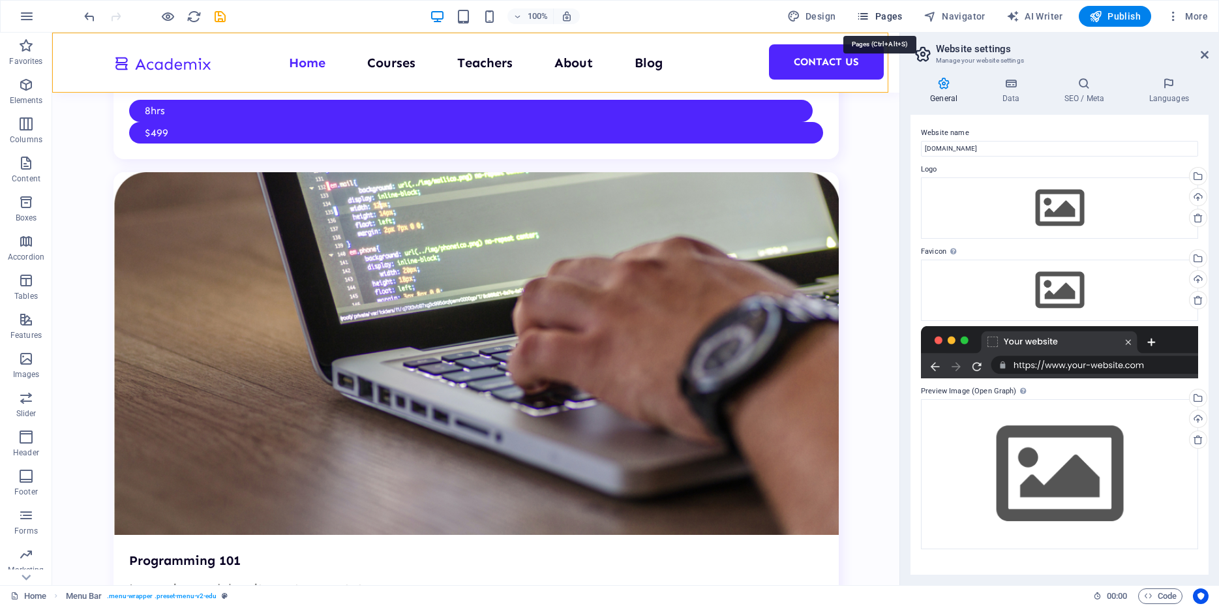
click at [875, 19] on span "Pages" at bounding box center [879, 16] width 46 height 13
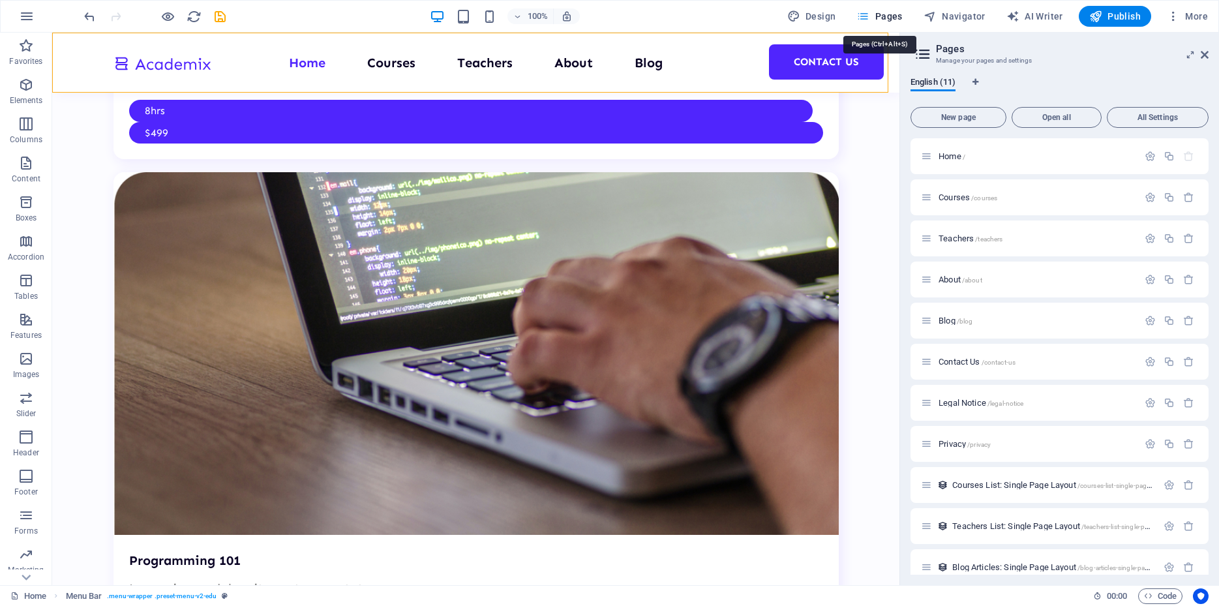
click at [875, 19] on span "Pages" at bounding box center [879, 16] width 46 height 13
